Goal: Transaction & Acquisition: Purchase product/service

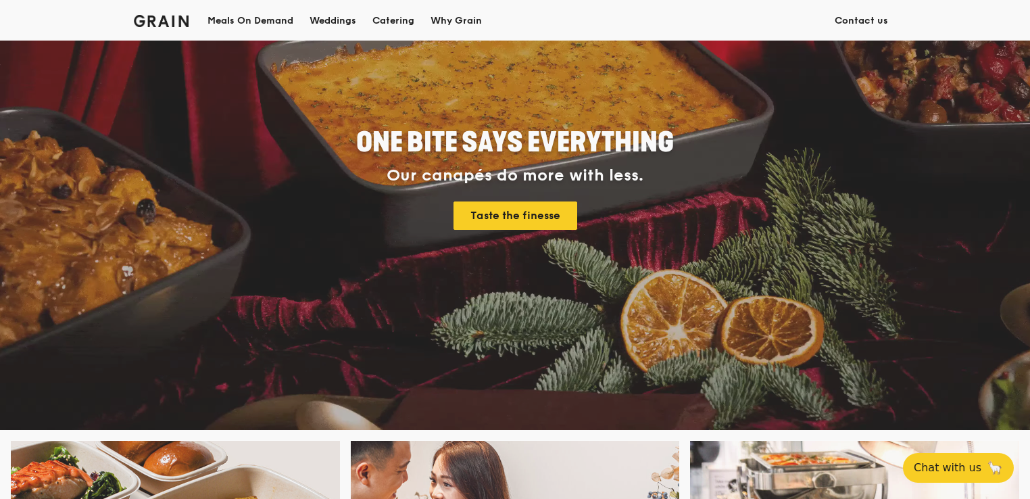
scroll to position [203, 0]
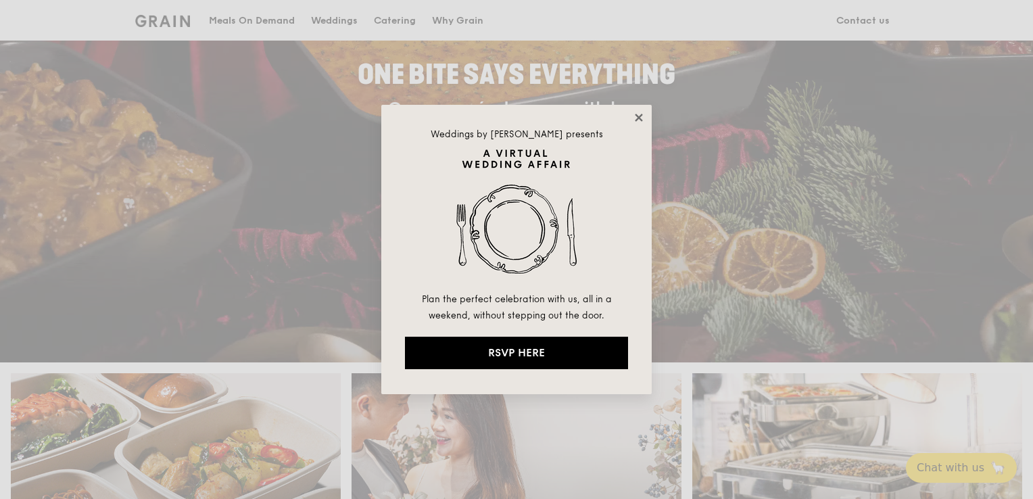
click at [642, 118] on icon at bounding box center [639, 118] width 12 height 12
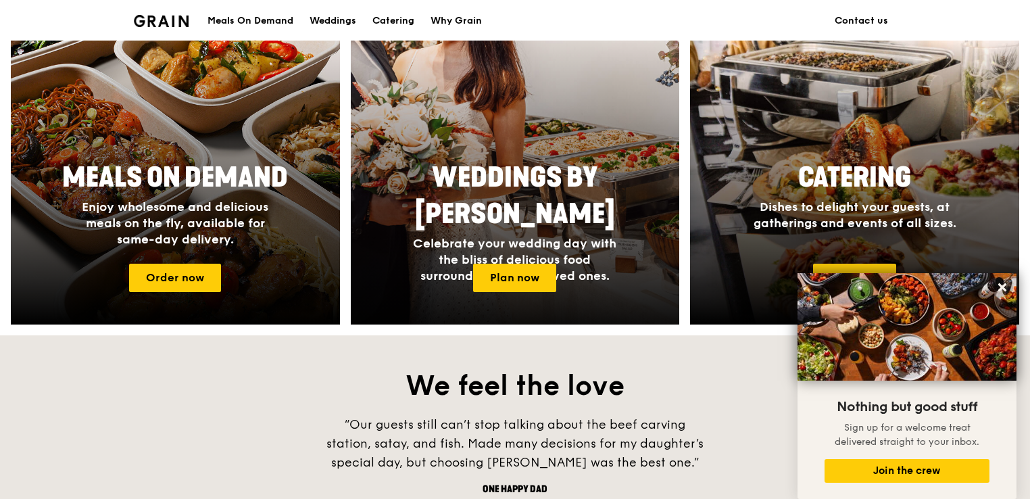
scroll to position [473, 0]
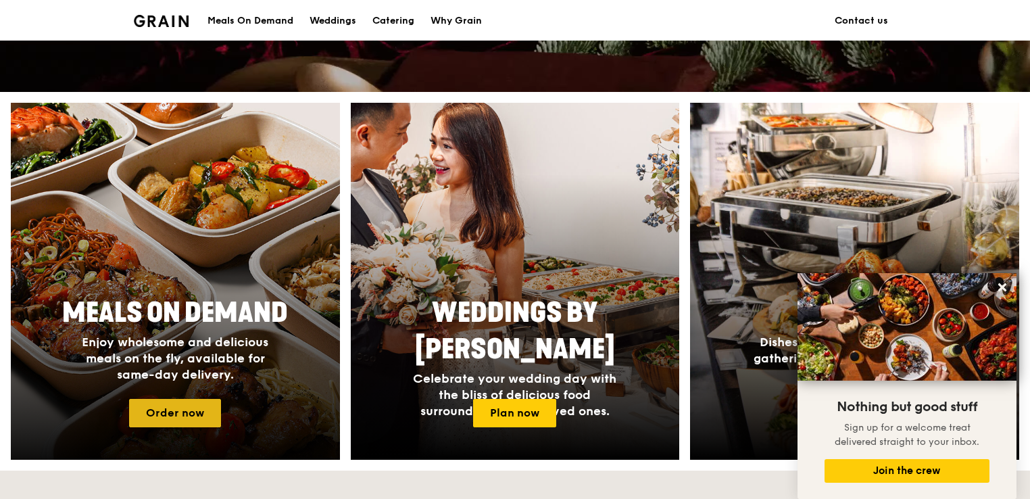
click at [191, 415] on link "Order now" at bounding box center [175, 413] width 92 height 28
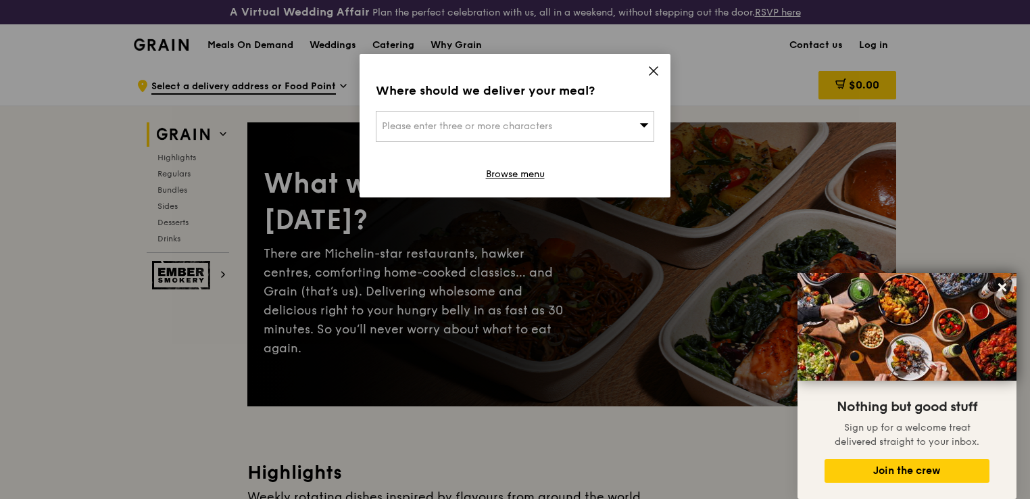
click at [642, 126] on icon at bounding box center [644, 125] width 9 height 10
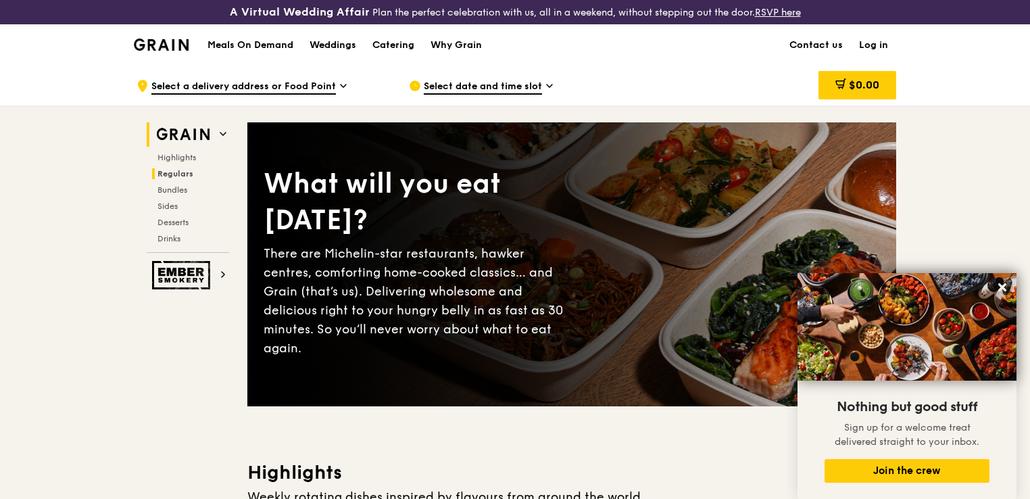
click at [181, 174] on span "Regulars" at bounding box center [176, 173] width 36 height 9
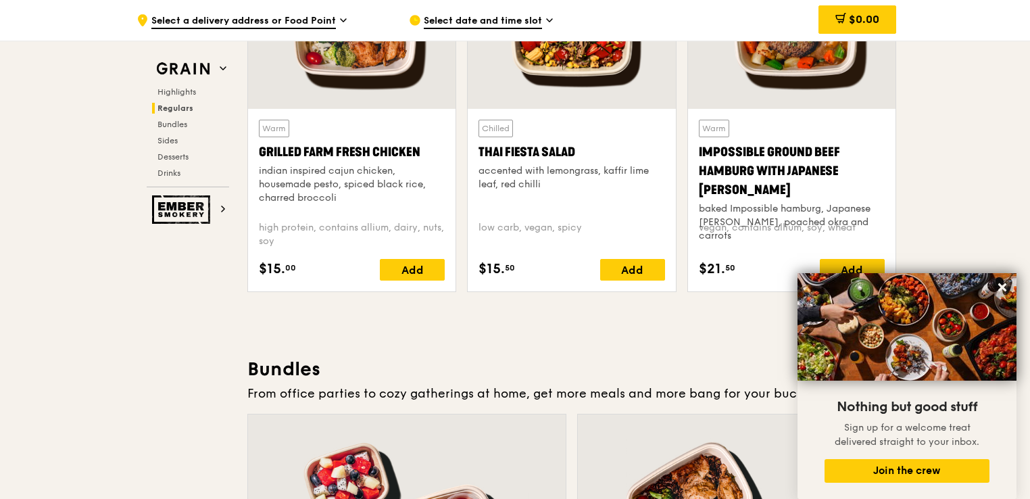
scroll to position [1398, 0]
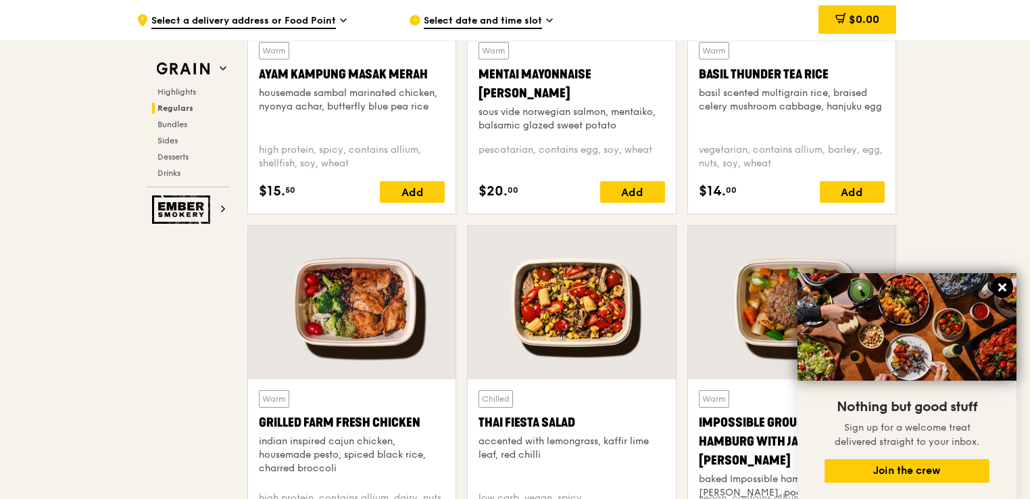
click at [1005, 287] on icon at bounding box center [1003, 287] width 12 height 12
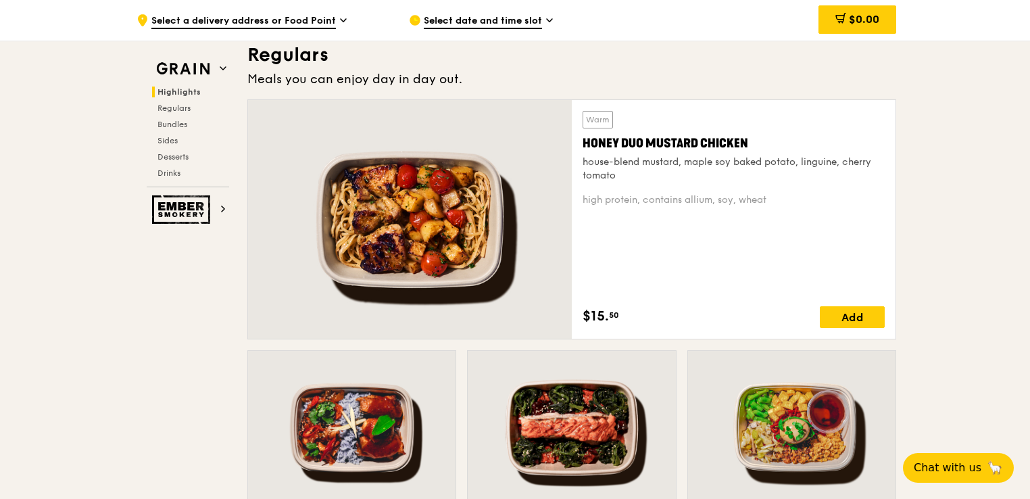
scroll to position [790, 0]
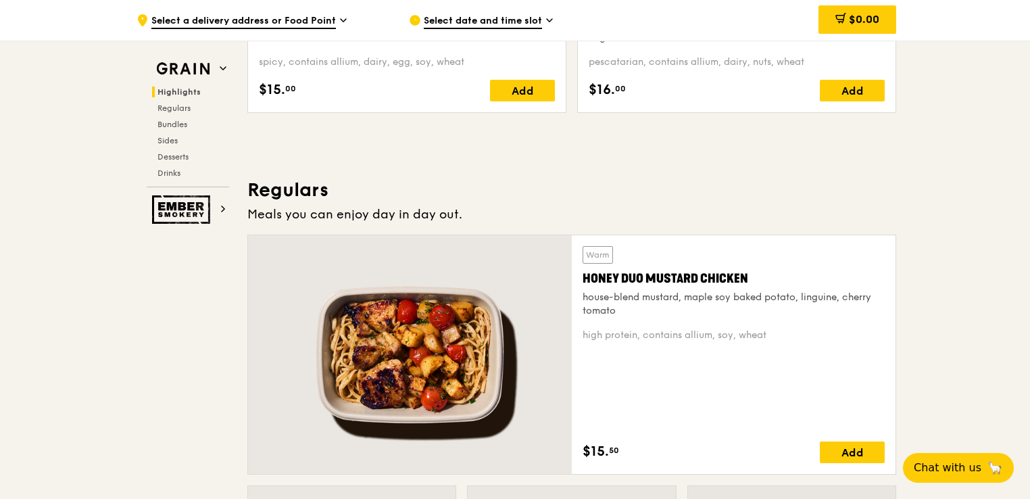
click at [551, 22] on icon at bounding box center [549, 20] width 7 height 12
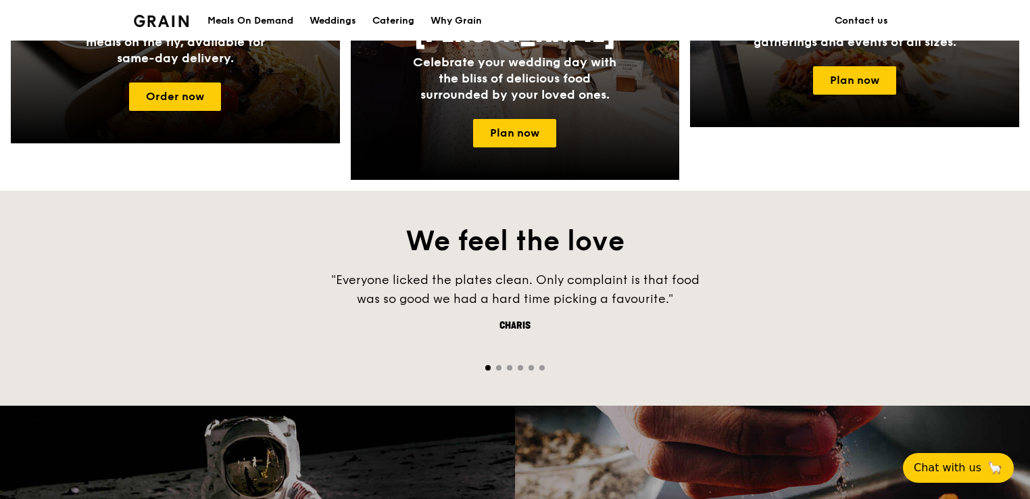
scroll to position [473, 0]
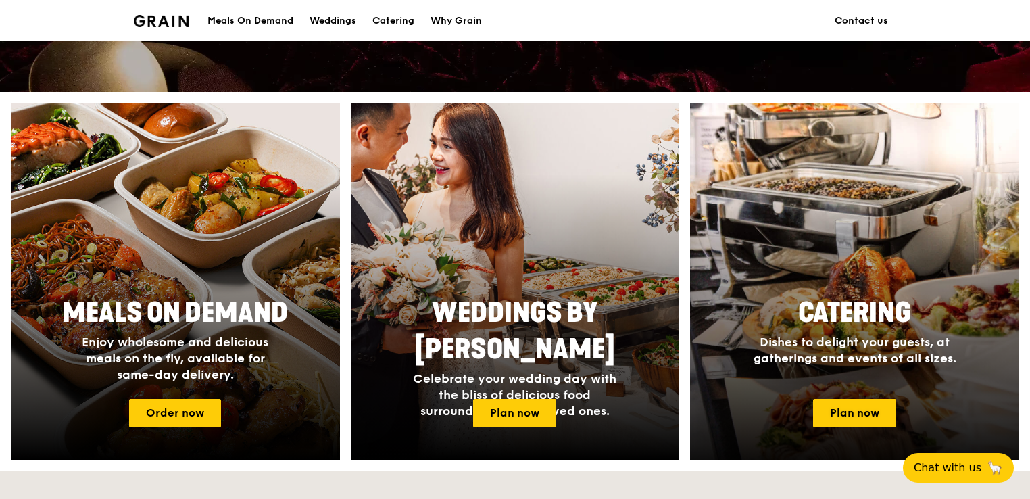
click at [841, 314] on span "Catering" at bounding box center [855, 313] width 113 height 32
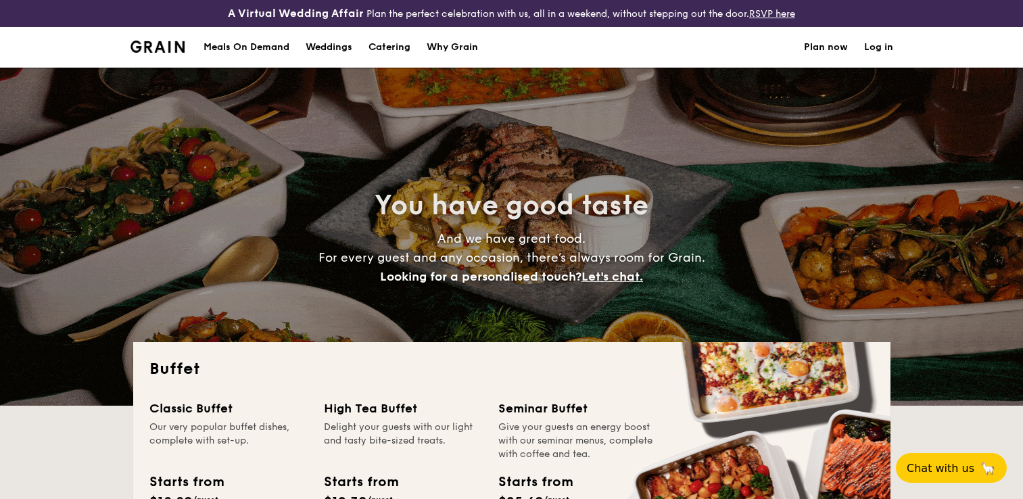
select select
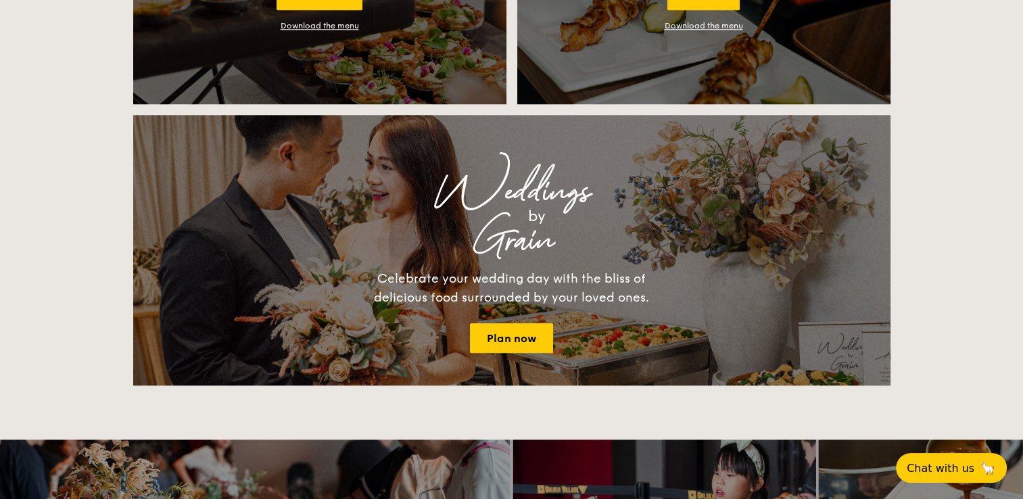
scroll to position [1149, 0]
